Goal: Information Seeking & Learning: Understand process/instructions

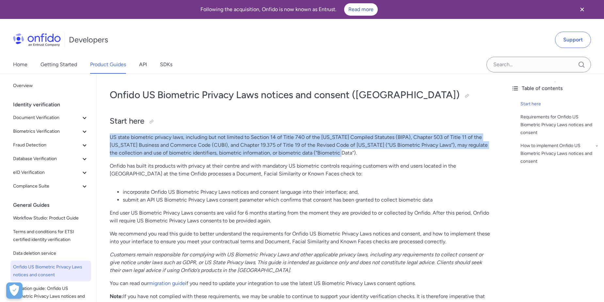
drag, startPoint x: 110, startPoint y: 136, endPoint x: 363, endPoint y: 151, distance: 253.8
click at [363, 151] on p "US state biometric privacy laws, including but not limited to Section 14 of Tit…" at bounding box center [301, 146] width 383 height 24
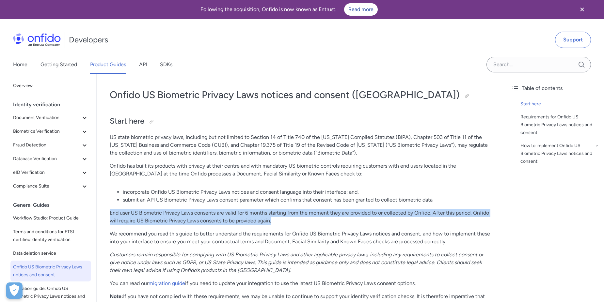
drag, startPoint x: 111, startPoint y: 212, endPoint x: 366, endPoint y: 223, distance: 254.9
click at [365, 223] on p "End user US Biometric Privacy Laws consents are valid for 6 months starting fro…" at bounding box center [301, 217] width 383 height 16
drag, startPoint x: 366, startPoint y: 223, endPoint x: 409, endPoint y: 227, distance: 43.7
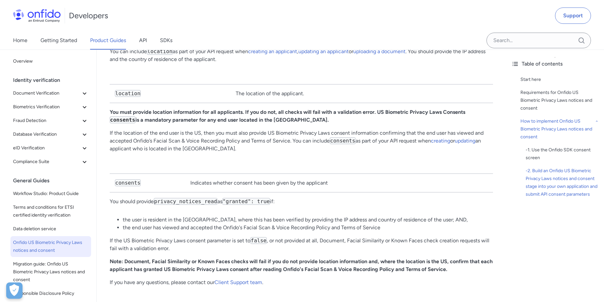
scroll to position [1219, 0]
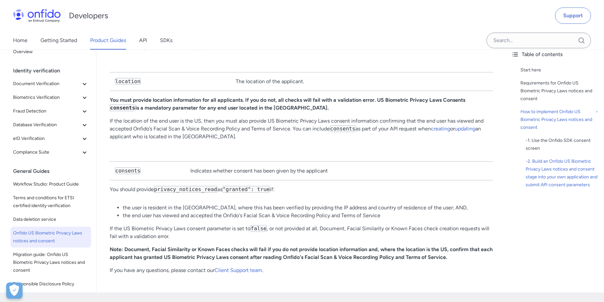
click at [323, 225] on p "If the US Biometric Privacy Laws consent parameter is set to false , or not pro…" at bounding box center [301, 233] width 383 height 16
click at [324, 225] on p "If the US Biometric Privacy Laws consent parameter is set to false , or not pro…" at bounding box center [301, 233] width 383 height 16
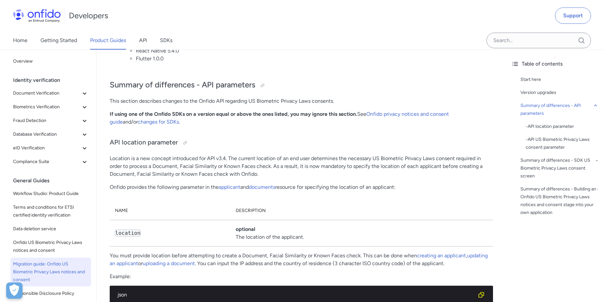
scroll to position [572, 0]
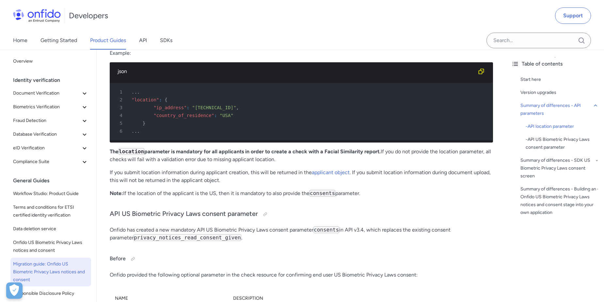
drag, startPoint x: 379, startPoint y: 143, endPoint x: 470, endPoint y: 155, distance: 91.8
click at [470, 155] on p "The location parameter is mandatory for all applicants in order to create a che…" at bounding box center [301, 156] width 383 height 16
click at [287, 148] on p "The location parameter is mandatory for all applicants in order to create a che…" at bounding box center [301, 156] width 383 height 16
click at [291, 148] on p "The location parameter is mandatory for all applicants in order to create a che…" at bounding box center [301, 156] width 383 height 16
click at [322, 149] on strong "The location parameter is mandatory for all applicants in order to create a che…" at bounding box center [245, 152] width 271 height 6
